Goal: Navigation & Orientation: Find specific page/section

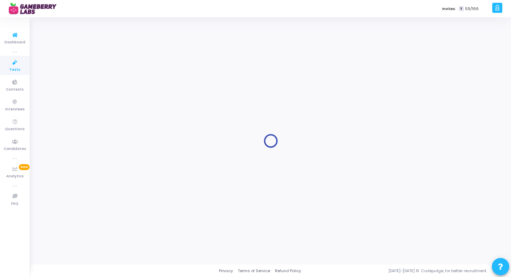
click at [16, 64] on icon at bounding box center [15, 62] width 15 height 9
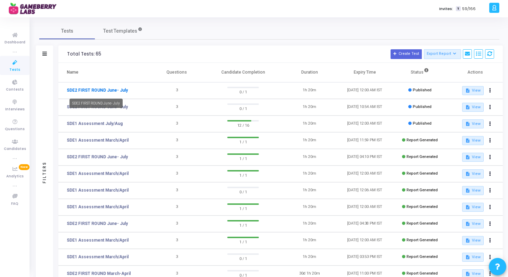
click at [116, 91] on link "SDE2 FIRST ROUND June- July" at bounding box center [97, 90] width 61 height 6
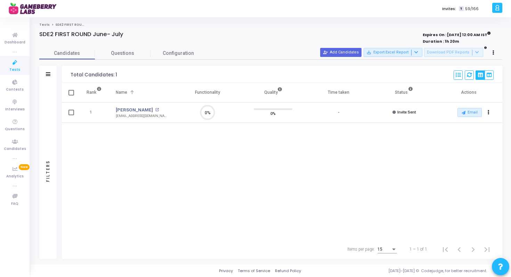
scroll to position [15, 18]
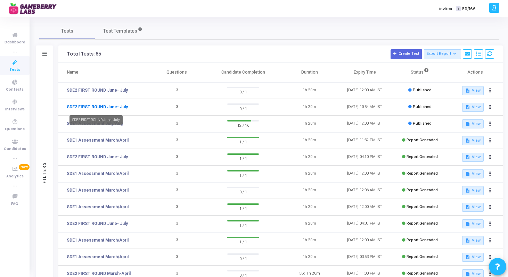
click at [105, 108] on link "SDE2 FIRST ROUND June- July" at bounding box center [97, 107] width 61 height 6
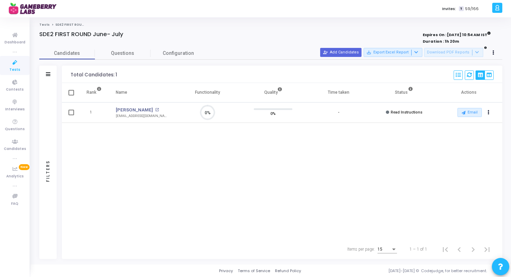
scroll to position [15, 18]
click at [9, 67] on link "Tests" at bounding box center [15, 65] width 30 height 19
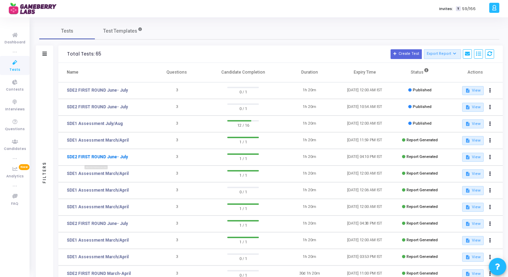
click at [114, 157] on link "SDE2 FIRST ROUND June- July" at bounding box center [97, 157] width 61 height 6
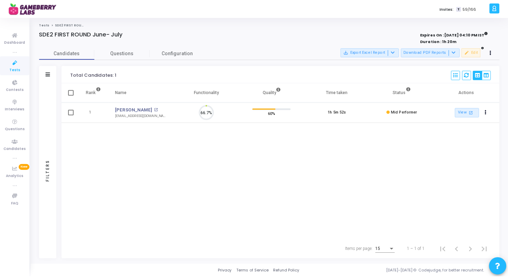
scroll to position [15, 18]
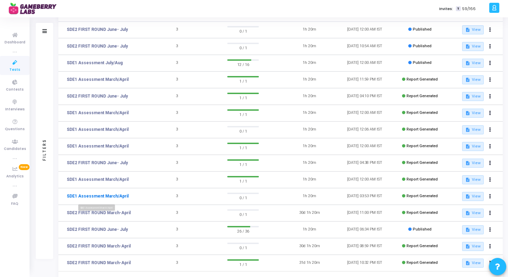
scroll to position [92, 0]
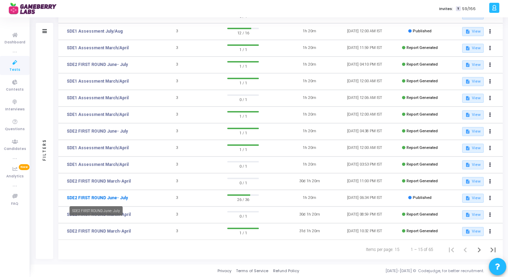
click at [105, 199] on link "SDE2 FIRST ROUND June- July" at bounding box center [97, 198] width 61 height 6
